Goal: Find specific page/section: Find specific page/section

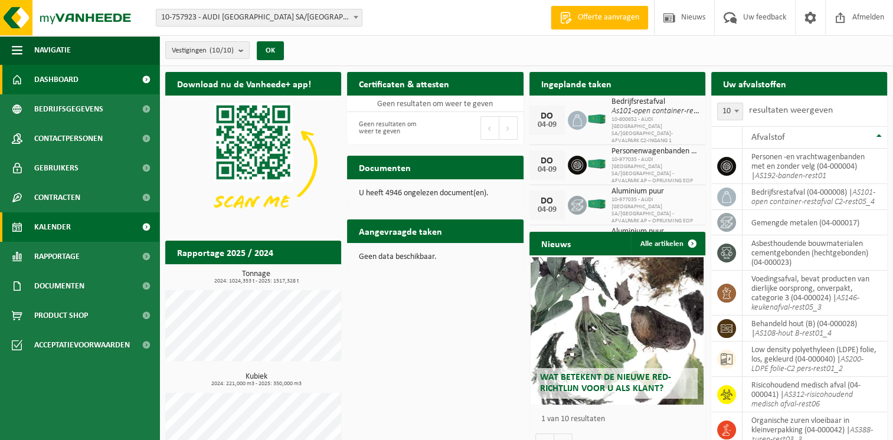
click at [76, 228] on link "Kalender" at bounding box center [79, 228] width 159 height 30
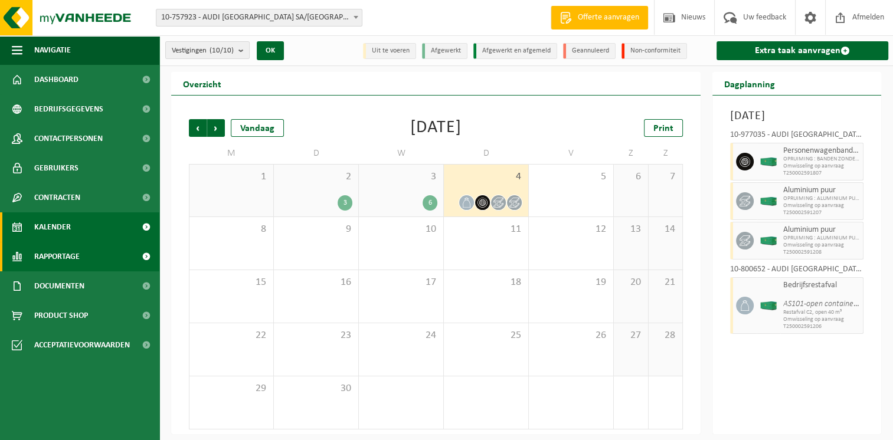
click at [70, 249] on span "Rapportage" at bounding box center [56, 257] width 45 height 30
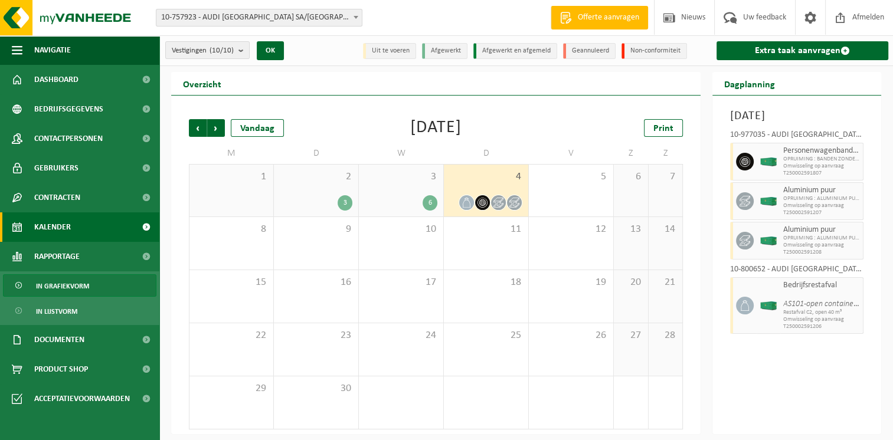
click at [67, 279] on span "In grafiekvorm" at bounding box center [62, 286] width 53 height 22
